Goal: Task Accomplishment & Management: Manage account settings

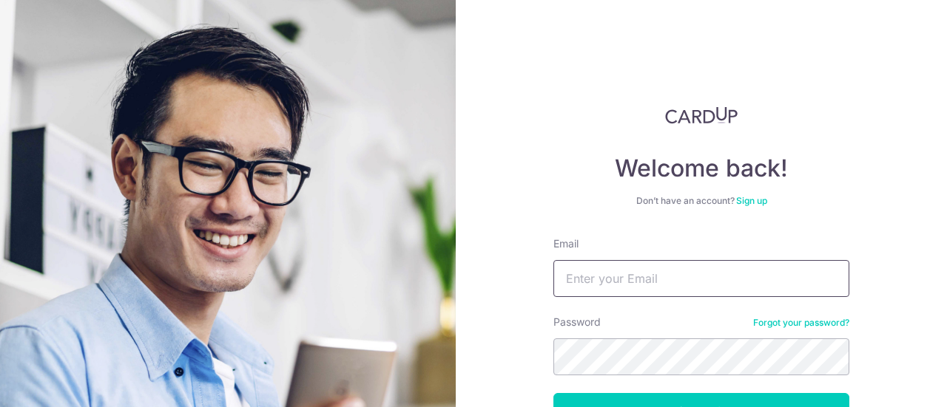
click at [632, 270] on input "Email" at bounding box center [701, 278] width 296 height 37
type input "[EMAIL_ADDRESS][DOMAIN_NAME]"
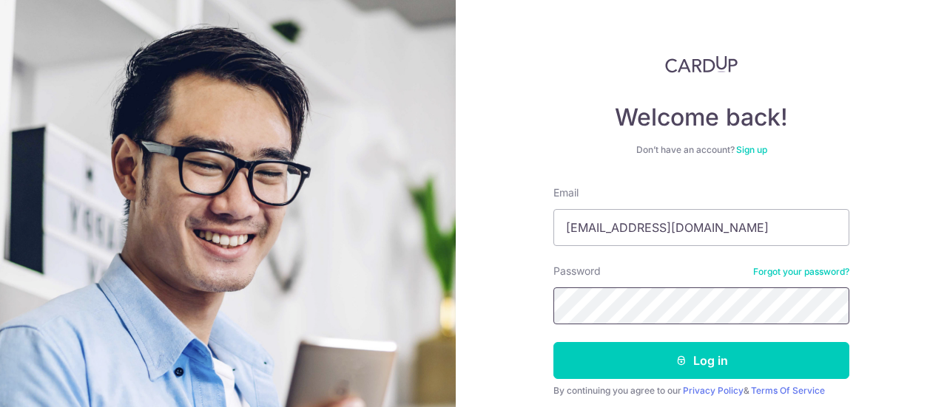
scroll to position [105, 0]
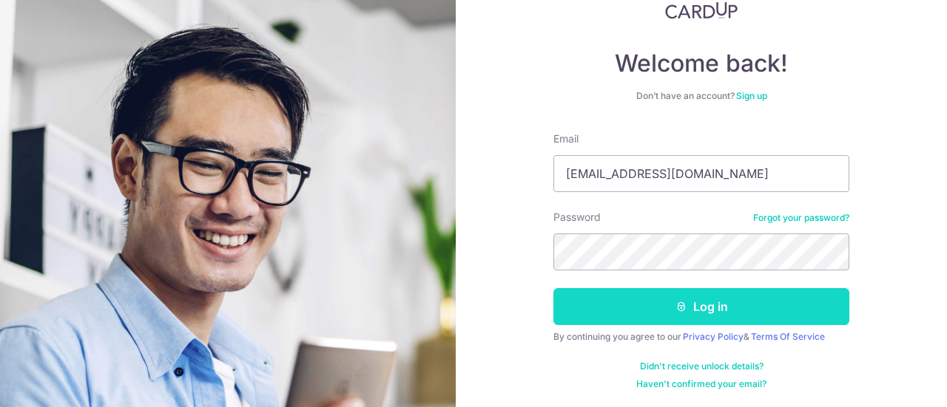
click at [649, 325] on button "Log in" at bounding box center [701, 306] width 296 height 37
